Goal: Download file/media

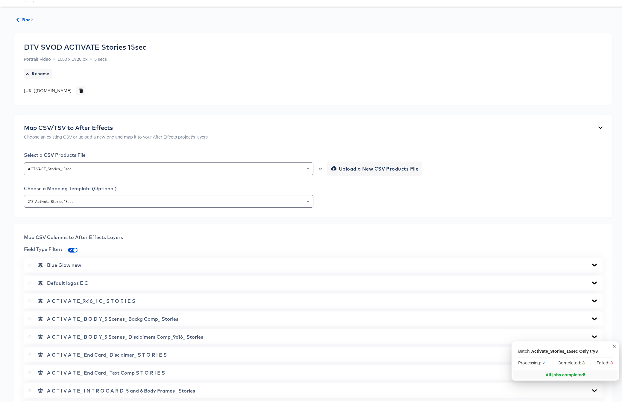
scroll to position [141, 0]
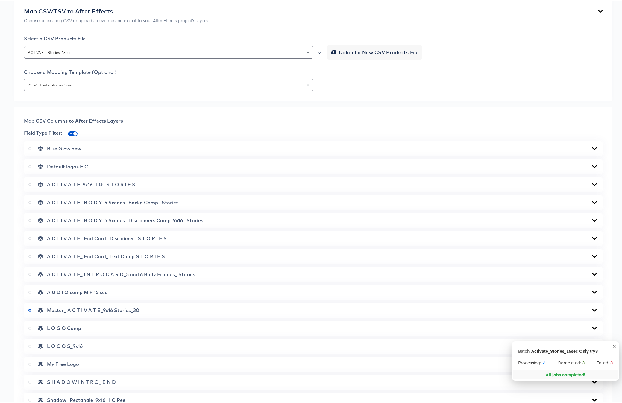
click at [592, 183] on icon at bounding box center [594, 183] width 5 height 3
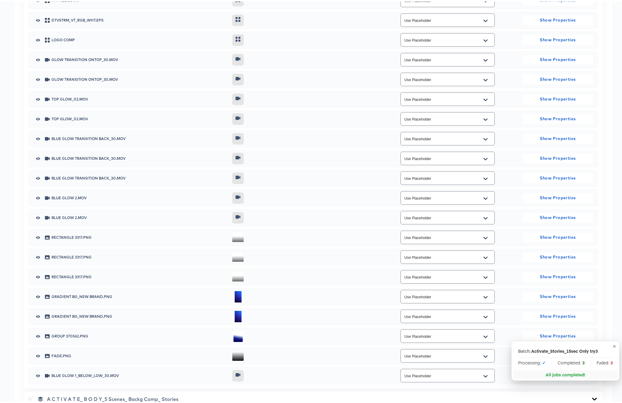
scroll to position [1041, 0]
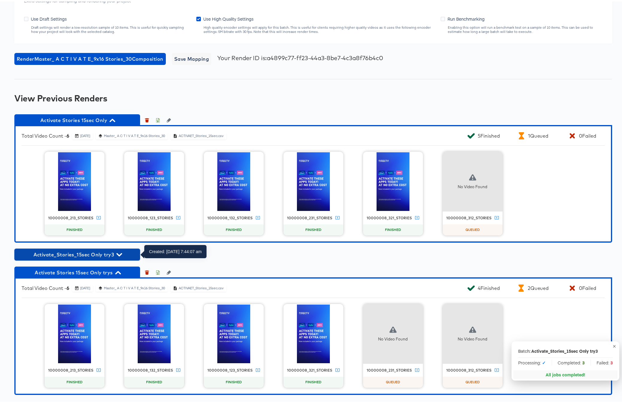
click at [120, 253] on icon "button" at bounding box center [119, 253] width 6 height 3
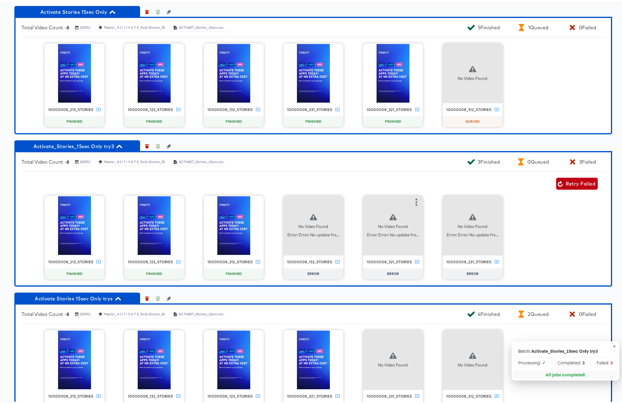
scroll to position [1149, 0]
click at [333, 198] on icon "button" at bounding box center [336, 200] width 7 height 7
click at [357, 201] on div "Retry" at bounding box center [359, 200] width 12 height 5
click at [415, 201] on icon "button" at bounding box center [416, 200] width 2 height 7
click at [433, 200] on div "Retry" at bounding box center [438, 200] width 12 height 5
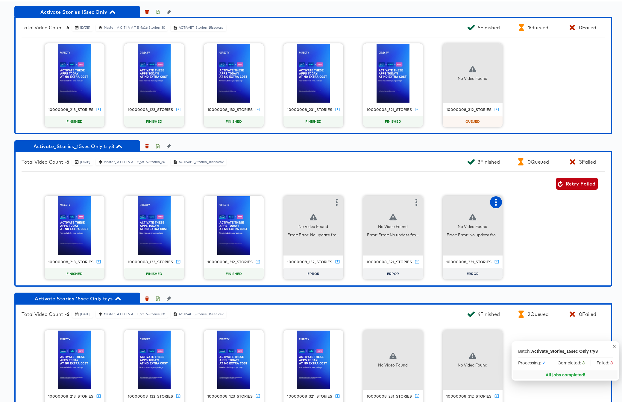
click at [495, 200] on icon "button" at bounding box center [495, 200] width 7 height 7
click at [512, 202] on div "Retry" at bounding box center [518, 200] width 12 height 5
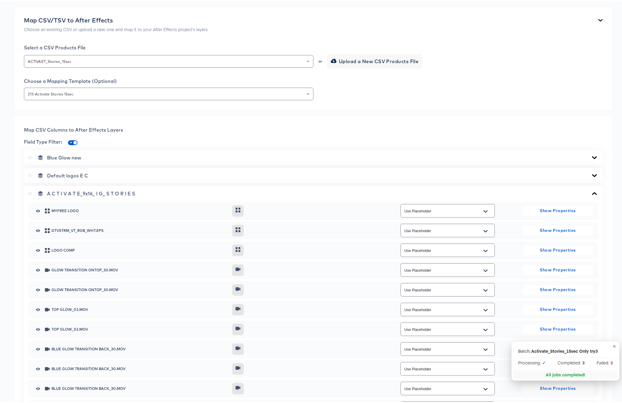
scroll to position [0, 0]
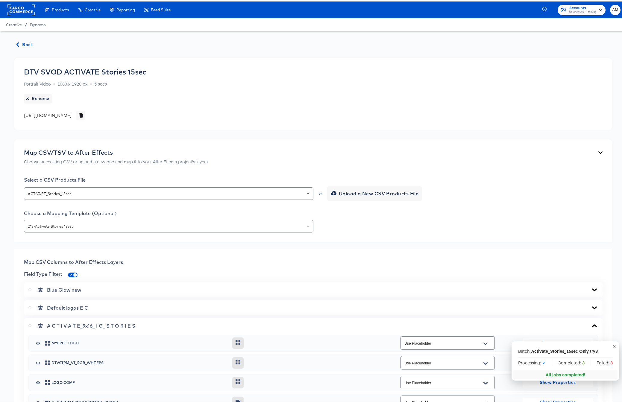
click at [23, 42] on span "Back" at bounding box center [25, 42] width 16 height 7
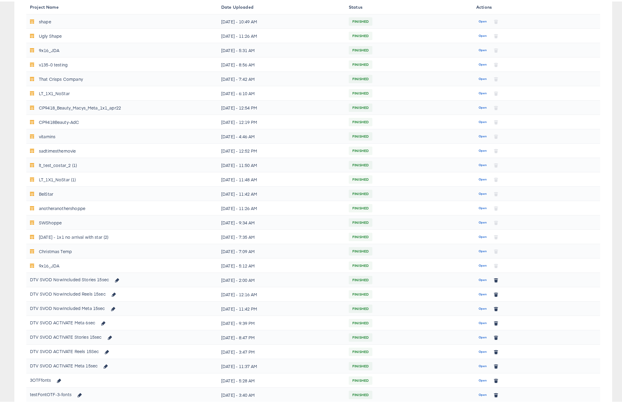
scroll to position [185, 0]
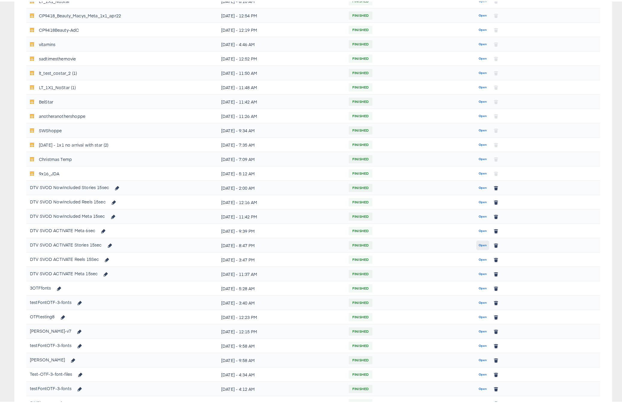
click at [480, 243] on span "Open" at bounding box center [482, 243] width 8 height 5
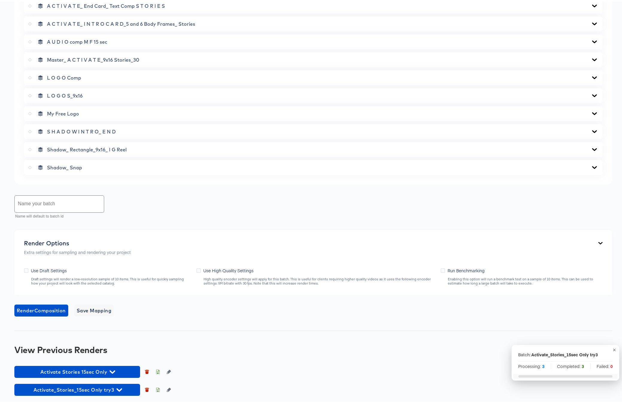
scroll to position [410, 0]
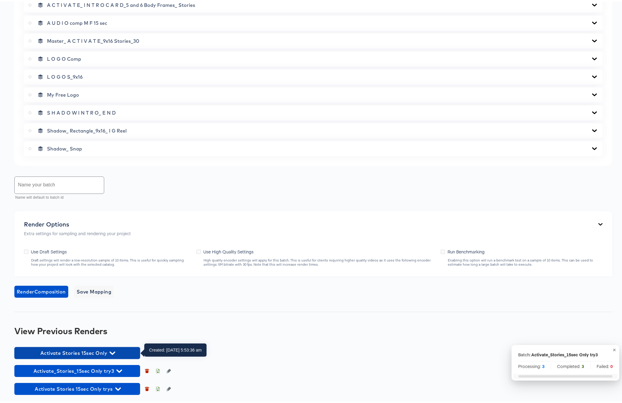
click at [114, 351] on icon "button" at bounding box center [112, 352] width 6 height 6
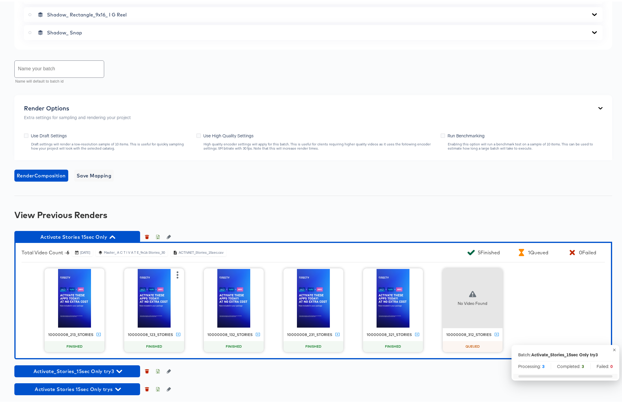
scroll to position [527, 0]
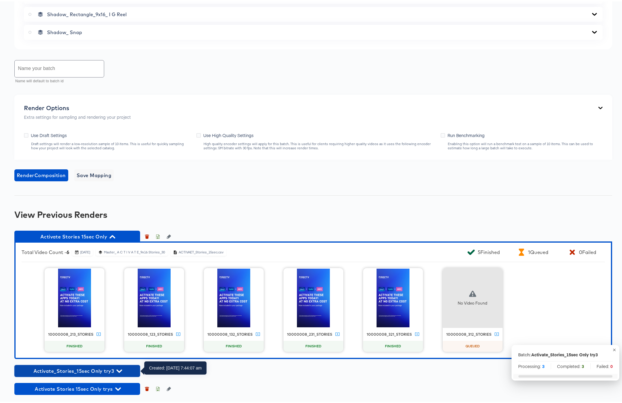
click at [119, 369] on icon "button" at bounding box center [119, 370] width 6 height 6
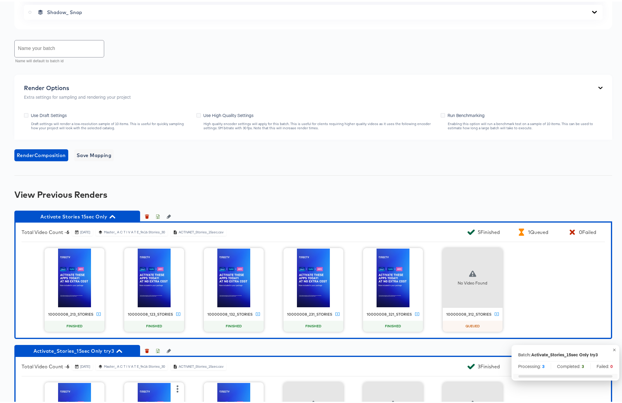
scroll to position [643, 0]
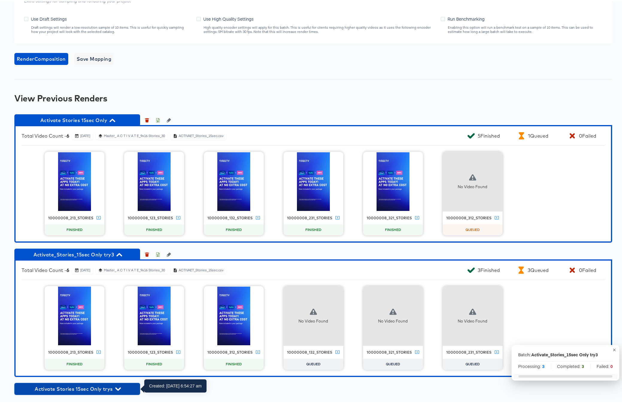
click at [119, 386] on icon "button" at bounding box center [118, 388] width 6 height 6
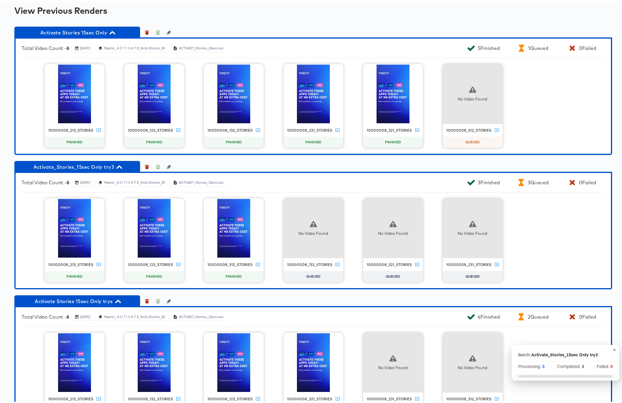
scroll to position [725, 0]
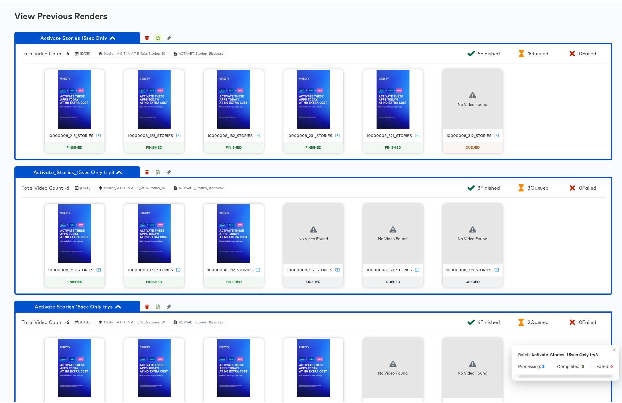
click at [158, 37] on icon "button" at bounding box center [158, 36] width 4 height 4
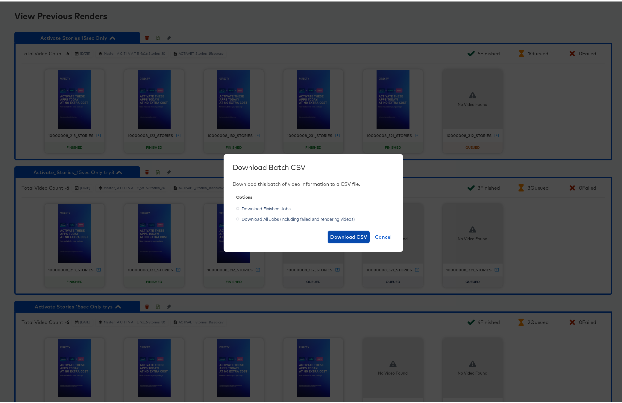
click at [339, 233] on span "Download CSV" at bounding box center [348, 235] width 37 height 8
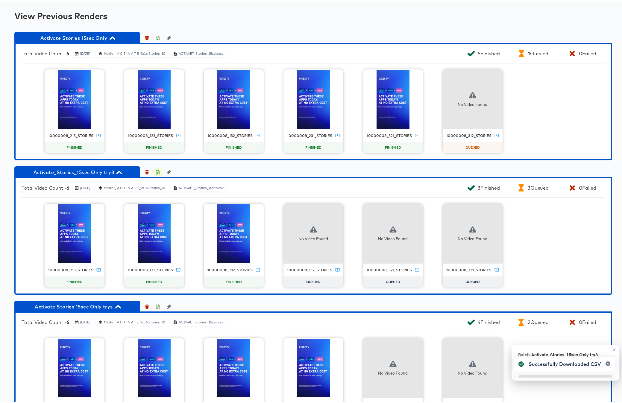
click at [159, 171] on icon "button" at bounding box center [158, 171] width 4 height 4
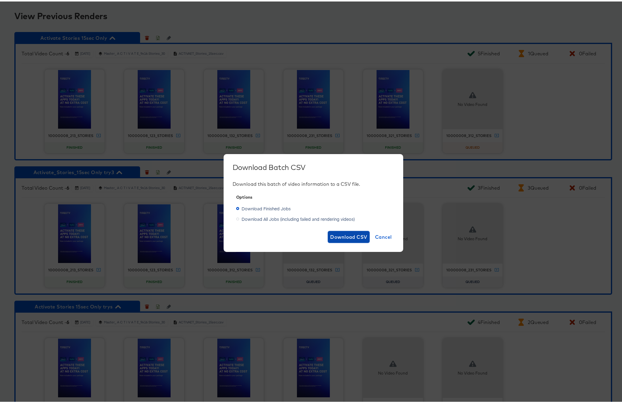
click at [343, 238] on span "Download CSV" at bounding box center [348, 235] width 37 height 8
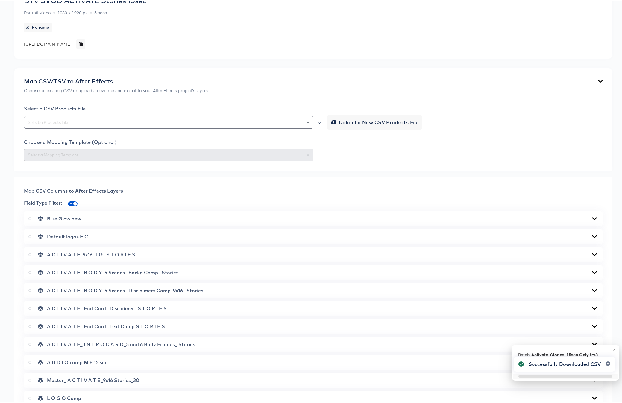
scroll to position [0, 0]
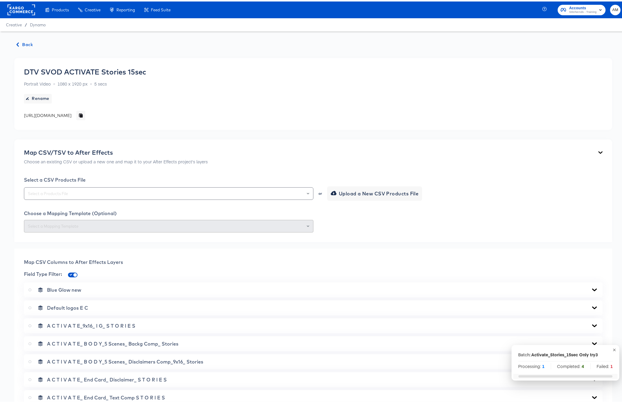
click at [24, 41] on span "Back" at bounding box center [25, 42] width 16 height 7
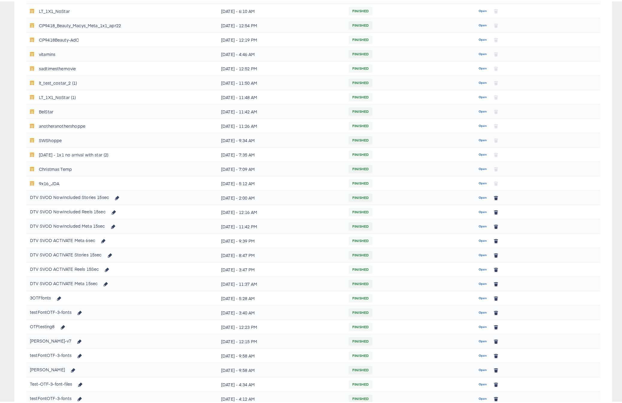
scroll to position [69, 0]
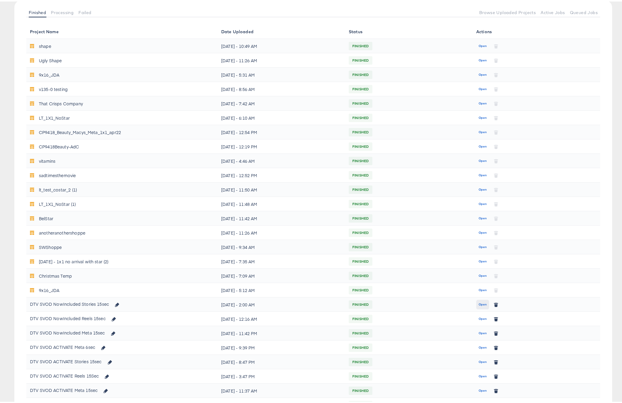
click at [479, 304] on span "Open" at bounding box center [482, 302] width 8 height 5
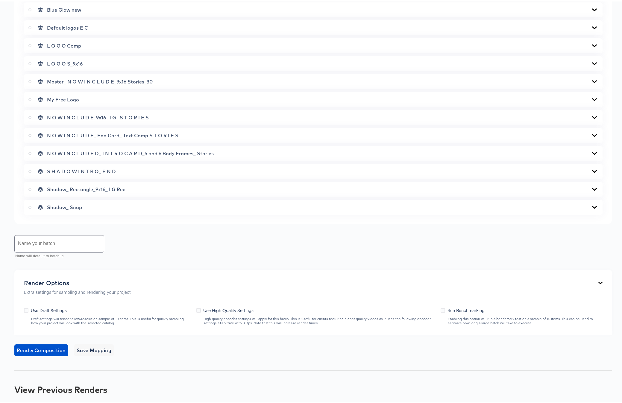
scroll to position [392, 0]
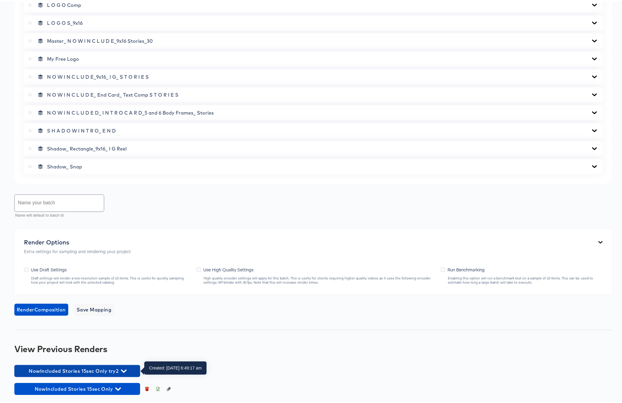
click at [124, 369] on icon "button" at bounding box center [124, 369] width 6 height 3
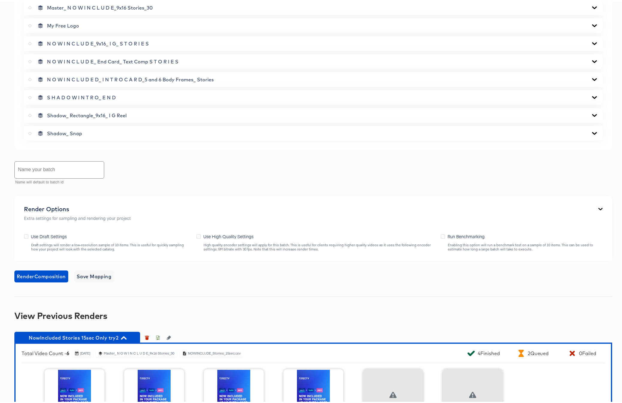
scroll to position [509, 0]
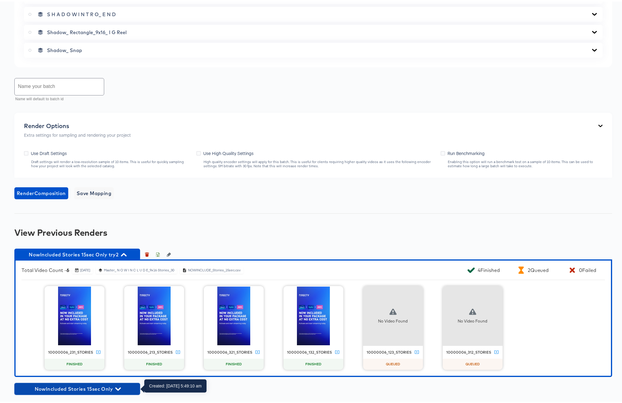
click at [120, 386] on icon "button" at bounding box center [118, 387] width 6 height 3
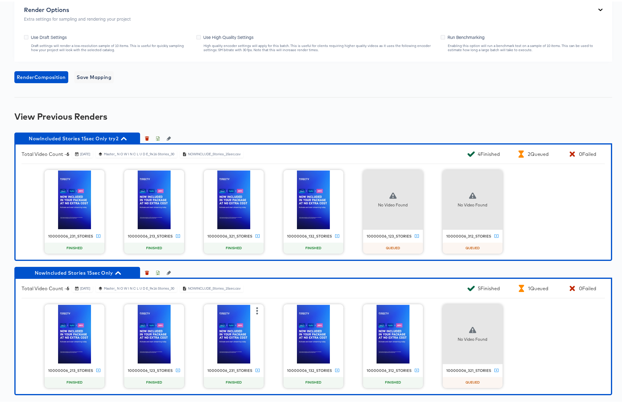
scroll to position [625, 0]
click at [158, 136] on icon "button" at bounding box center [158, 137] width 2 height 3
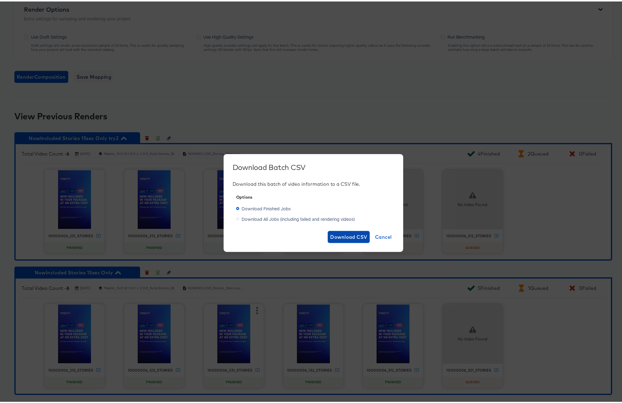
click at [348, 235] on span "Download CSV" at bounding box center [348, 235] width 37 height 8
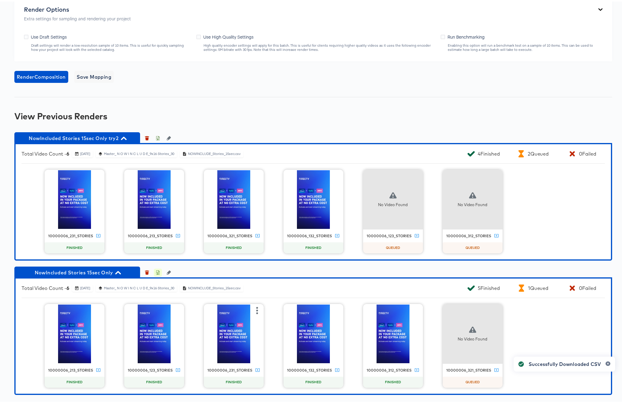
click at [157, 271] on icon "button" at bounding box center [158, 271] width 4 height 4
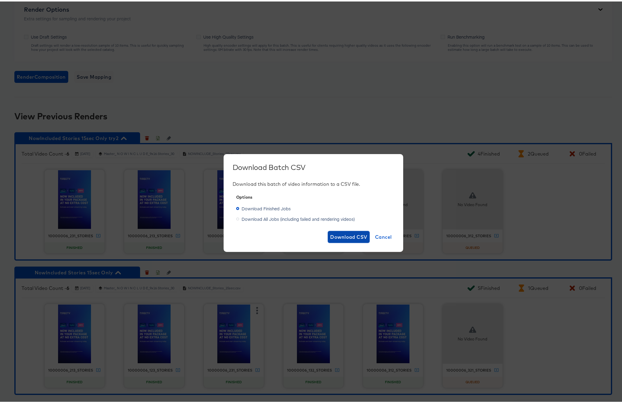
click at [353, 234] on span "Download CSV" at bounding box center [348, 235] width 37 height 8
